Goal: Task Accomplishment & Management: Manage account settings

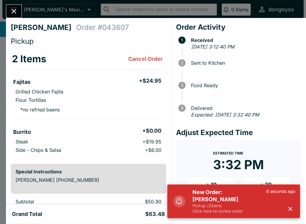
click at [294, 206] on button "button" at bounding box center [291, 209] width 10 height 10
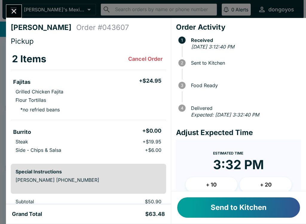
click at [258, 207] on button "Send to Kitchen" at bounding box center [238, 207] width 123 height 20
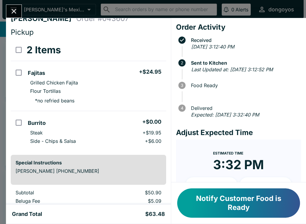
scroll to position [37, 0]
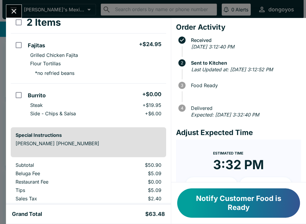
click at [211, 205] on button "Notify Customer Food is Ready" at bounding box center [238, 202] width 123 height 29
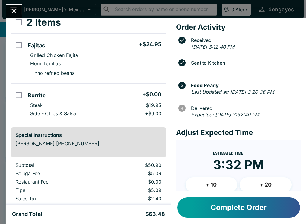
click at [242, 205] on button "Complete Order" at bounding box center [238, 207] width 123 height 20
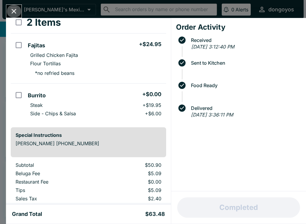
click at [13, 15] on icon "Close" at bounding box center [14, 11] width 8 height 8
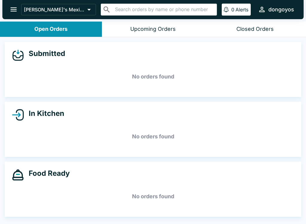
click at [17, 13] on icon "open drawer" at bounding box center [14, 9] width 8 height 8
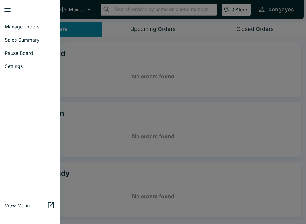
click at [216, 33] on div at bounding box center [153, 112] width 306 height 224
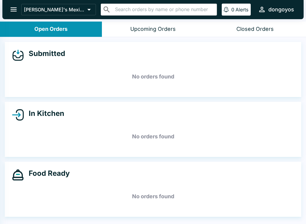
click at [256, 29] on div "Closed Orders" at bounding box center [255, 29] width 37 height 7
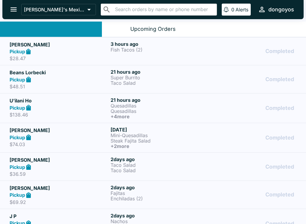
click at [261, 29] on div "Closed Orders" at bounding box center [255, 29] width 37 height 7
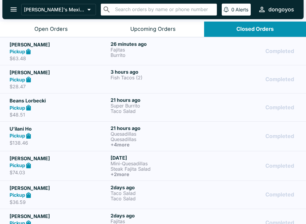
click at [183, 81] on div "3 hours ago Fish Tacos (2)" at bounding box center [160, 79] width 99 height 21
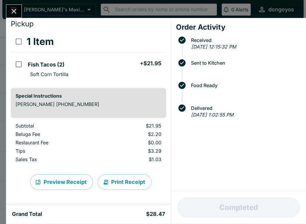
scroll to position [17, 0]
click at [12, 13] on icon "Close" at bounding box center [14, 11] width 5 height 5
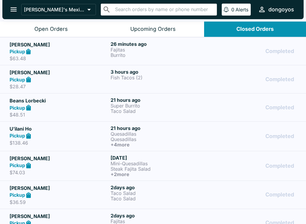
click at [31, 37] on link "[PERSON_NAME] Pickup $63.48 26 minutes ago [PERSON_NAME] Completed" at bounding box center [153, 51] width 306 height 28
